Goal: Task Accomplishment & Management: Use online tool/utility

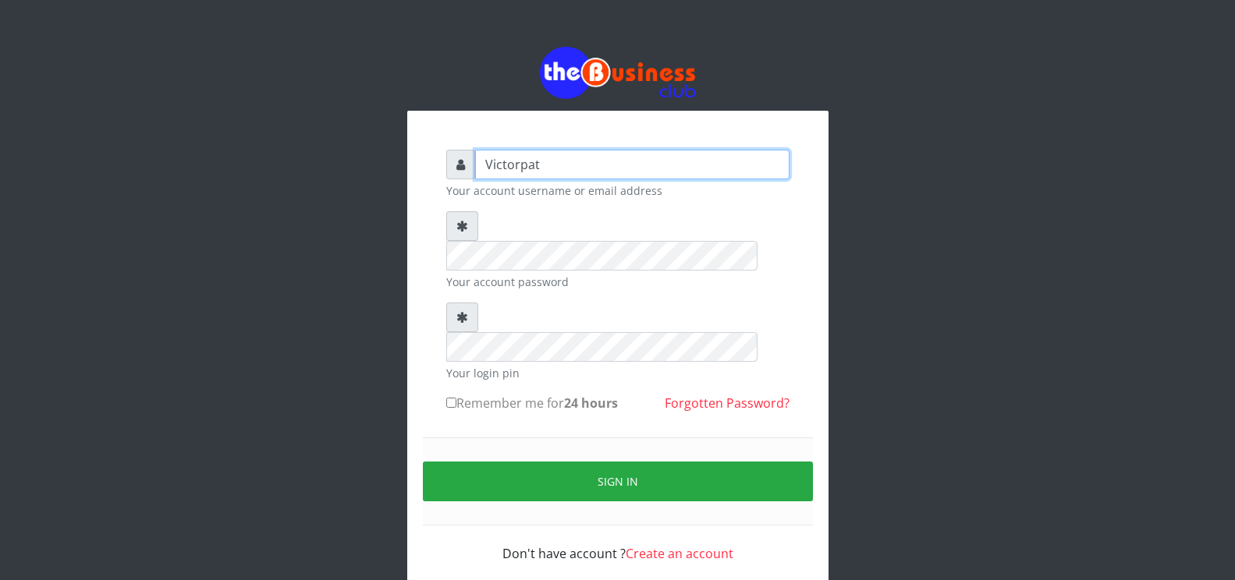
drag, startPoint x: 0, startPoint y: 0, endPoint x: 445, endPoint y: 169, distance: 476.5
click at [446, 169] on div "Victorpat" at bounding box center [617, 165] width 343 height 30
type input "t"
type input "eruprogress3@gmail.com"
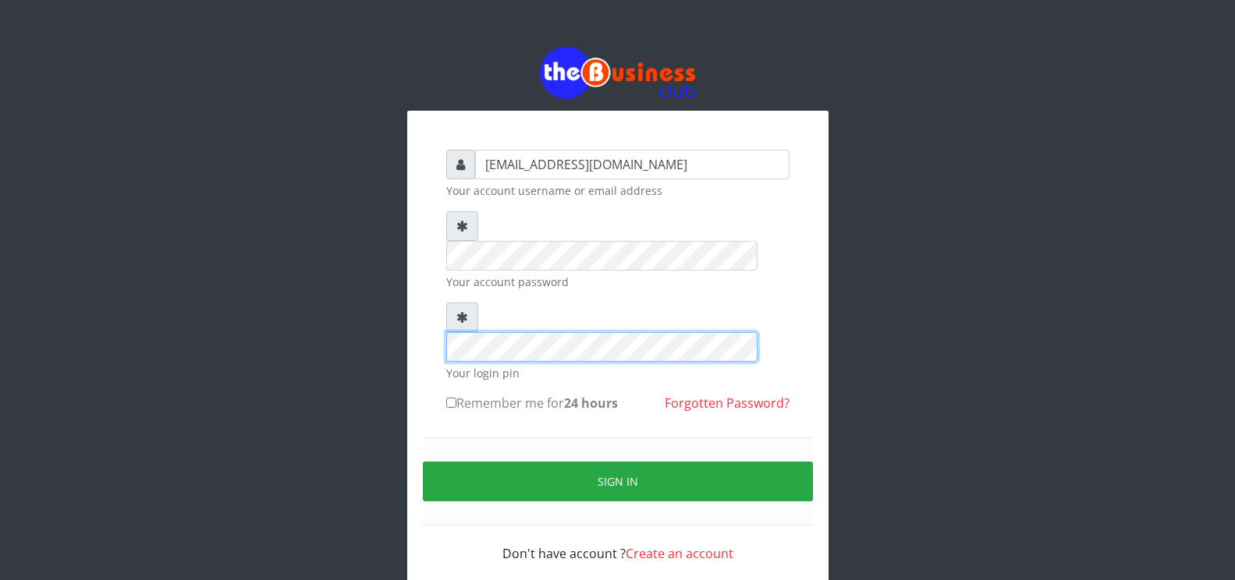
click at [272, 328] on div "eruprogress3@gmail.com Your account username or email address Your account pass…" at bounding box center [617, 320] width 889 height 640
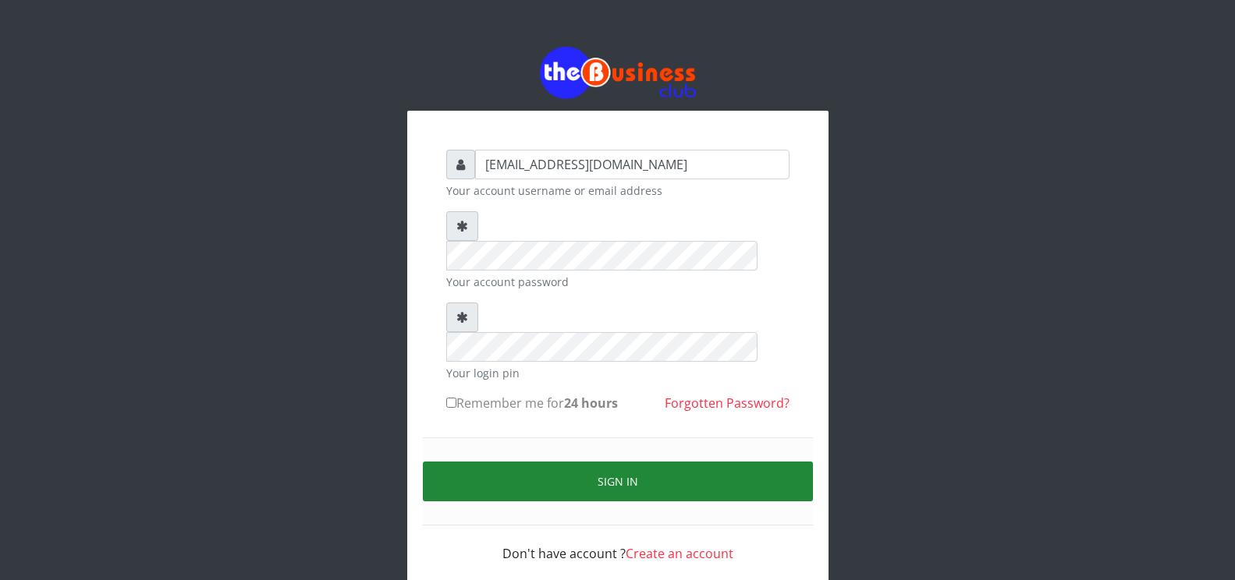
click at [632, 462] on button "Sign in" at bounding box center [618, 482] width 390 height 40
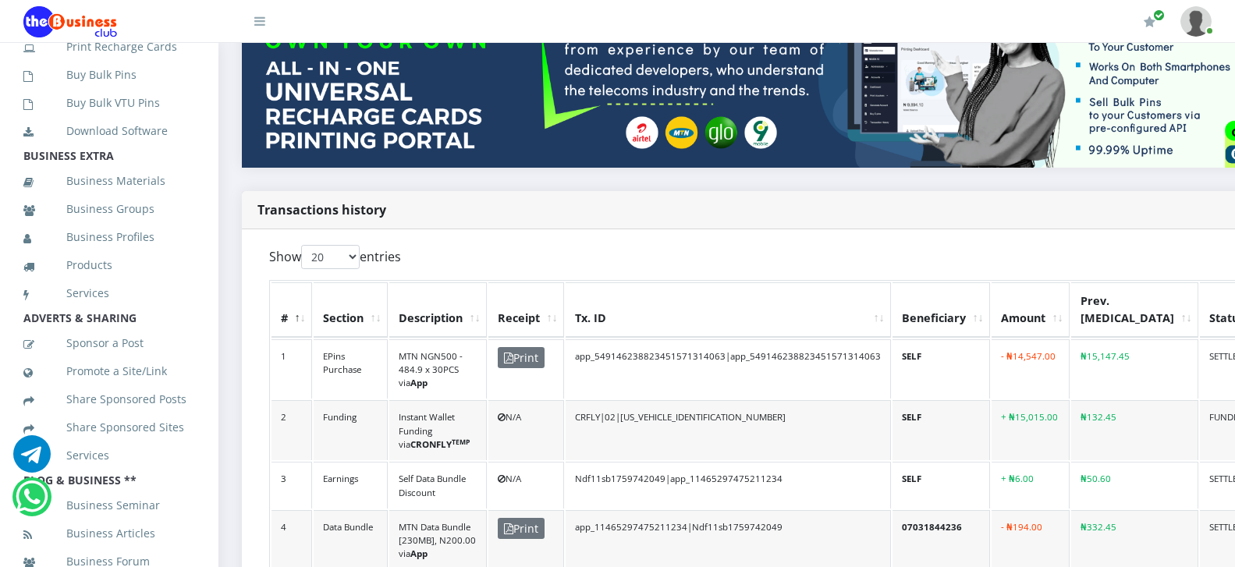
scroll to position [454, 0]
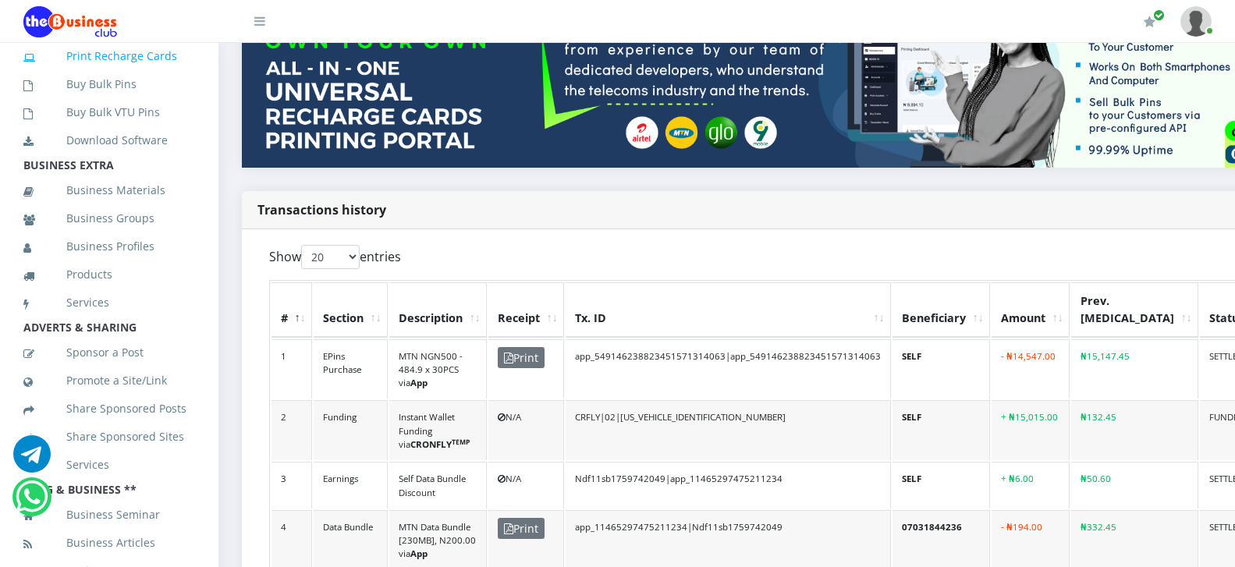
click at [156, 74] on link "Print Recharge Cards" at bounding box center [109, 56] width 172 height 36
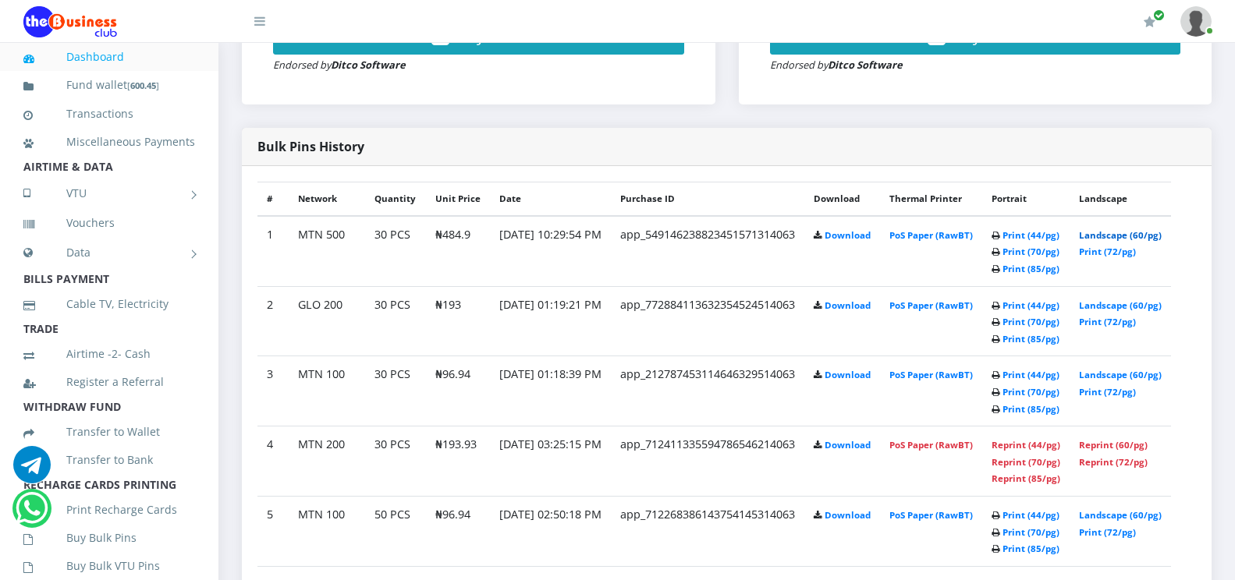
scroll to position [780, 0]
